Goal: Information Seeking & Learning: Find specific fact

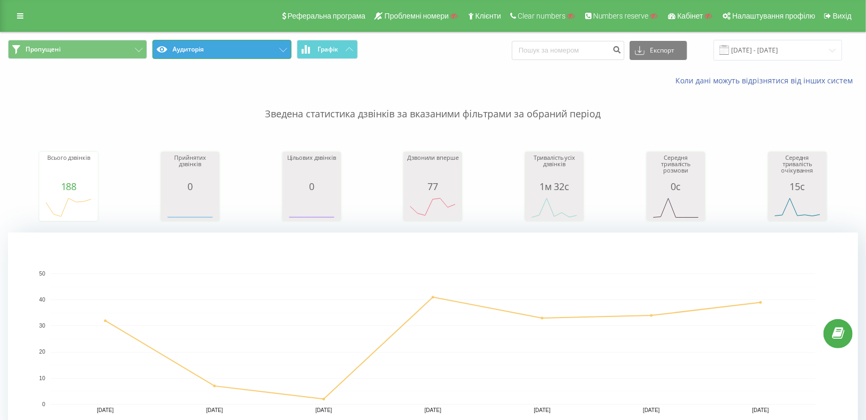
click at [187, 50] on button "Аудиторія" at bounding box center [221, 49] width 139 height 19
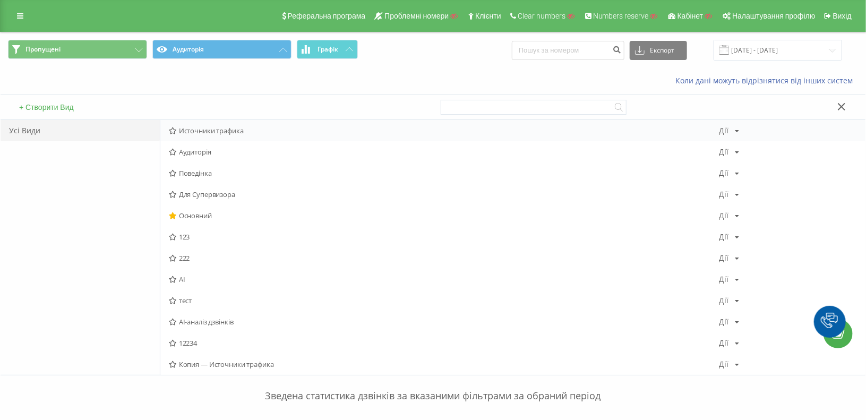
click at [206, 127] on span "Источники трафика" at bounding box center [444, 130] width 550 height 7
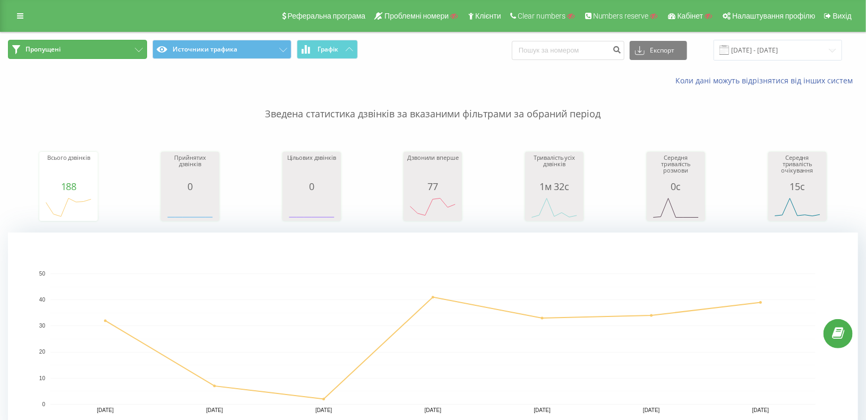
click at [74, 46] on button "Пропущені" at bounding box center [77, 49] width 139 height 19
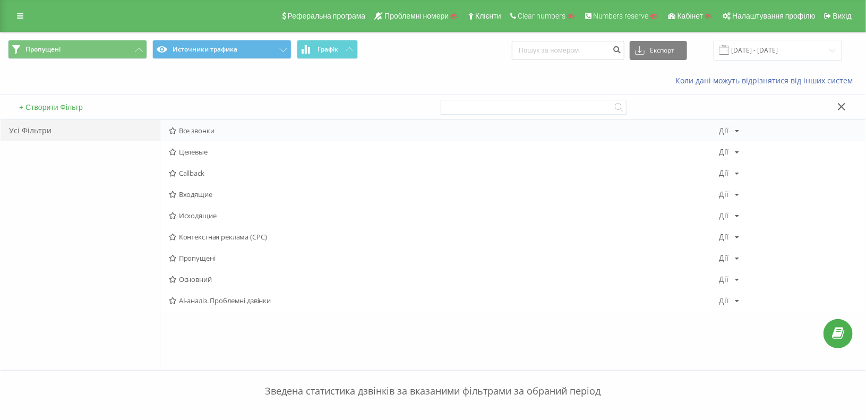
click at [187, 133] on span "Все звонки" at bounding box center [444, 130] width 550 height 7
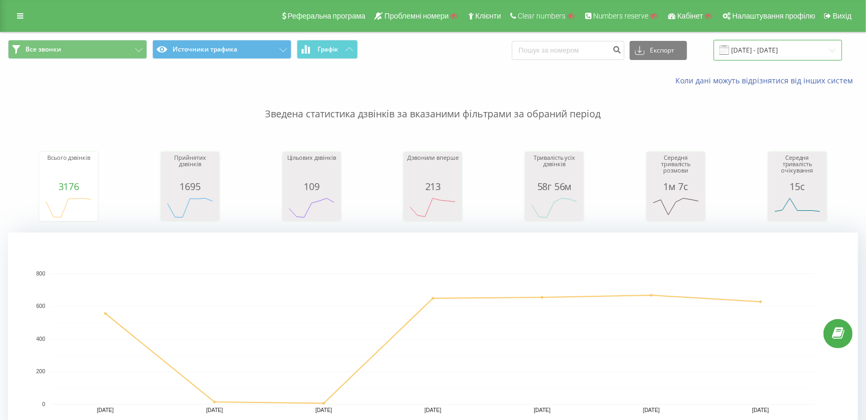
click at [754, 46] on input "[DATE] - [DATE]" at bounding box center [777, 50] width 128 height 21
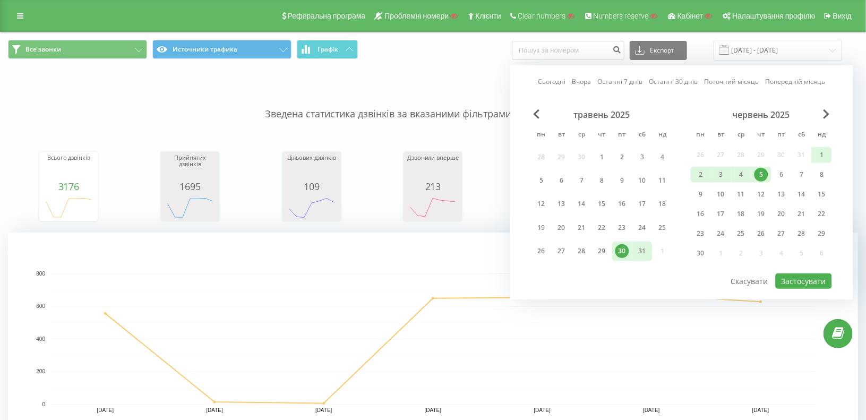
click at [683, 78] on link "Останні 30 днів" at bounding box center [673, 81] width 49 height 10
click at [824, 279] on button "Застосувати" at bounding box center [803, 280] width 56 height 15
type input "[DATE] - [DATE]"
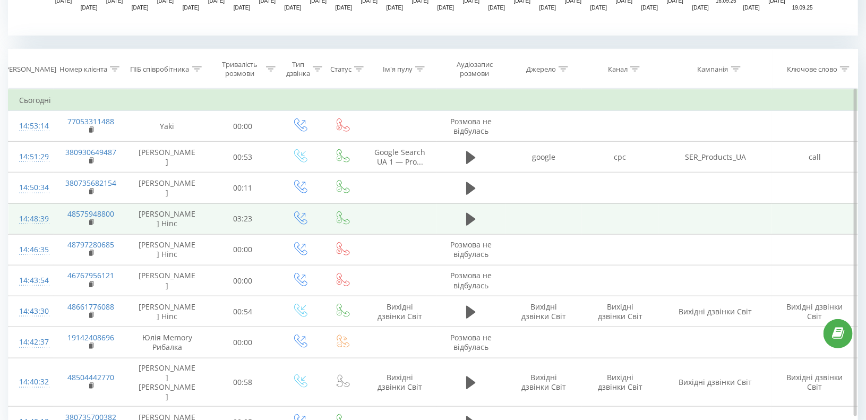
scroll to position [425, 0]
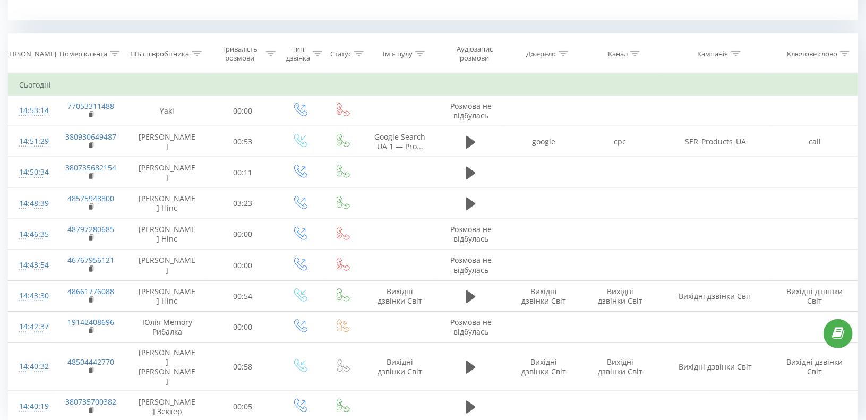
click at [116, 49] on div at bounding box center [115, 53] width 10 height 9
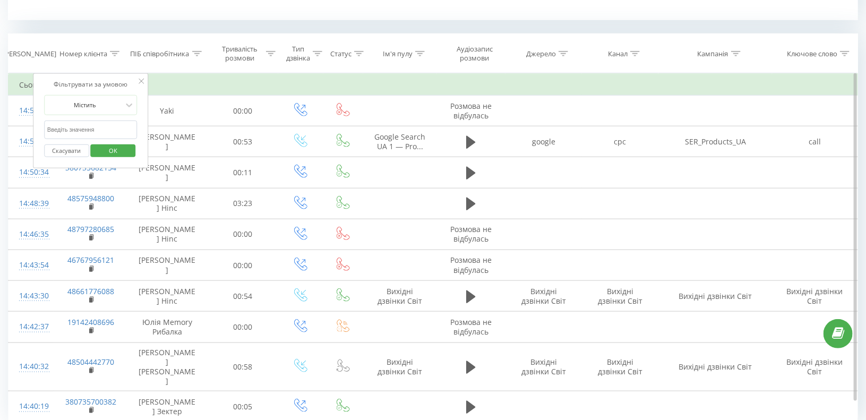
click at [91, 131] on input "text" at bounding box center [90, 129] width 93 height 19
paste input "0503642088"
type input "0503642088"
click at [104, 142] on span "OK" at bounding box center [113, 150] width 30 height 16
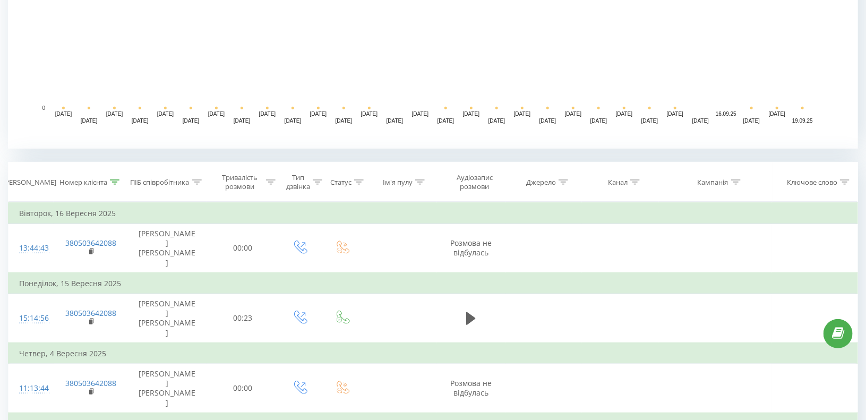
scroll to position [349, 0]
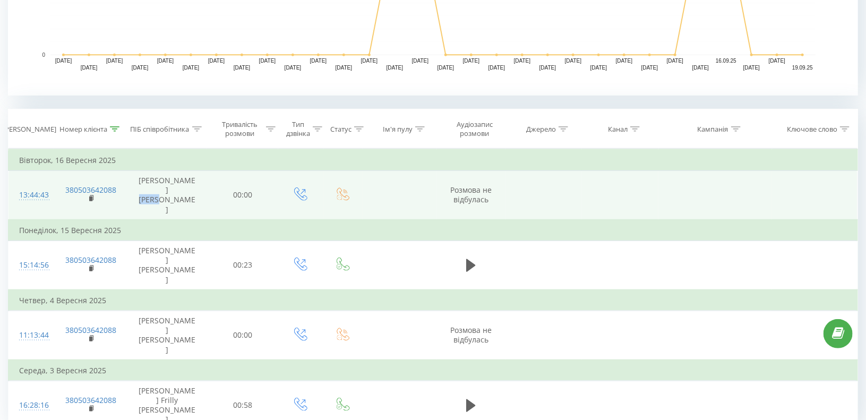
drag, startPoint x: 167, startPoint y: 192, endPoint x: 134, endPoint y: 185, distance: 33.1
click at [134, 185] on td "[PERSON_NAME] [PERSON_NAME]" at bounding box center [167, 195] width 80 height 49
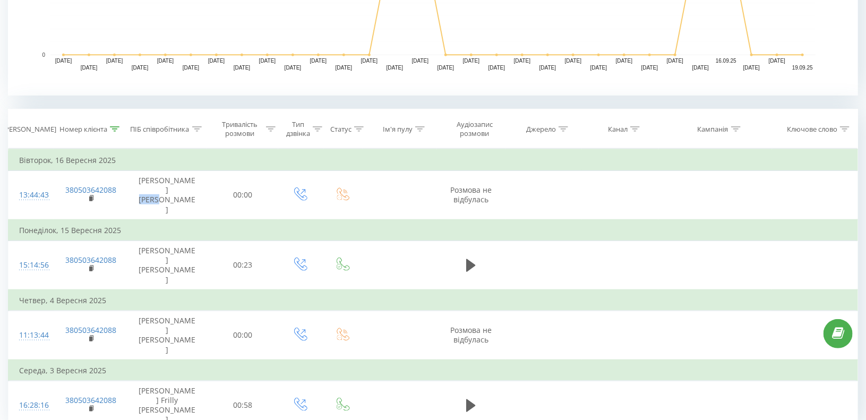
copy td "Maroon"
